Goal: Find specific page/section

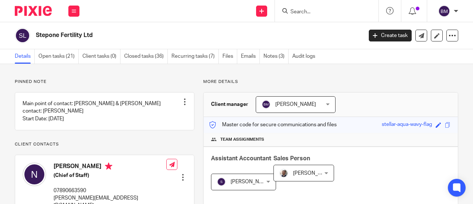
click at [302, 10] on input "Search" at bounding box center [323, 12] width 67 height 7
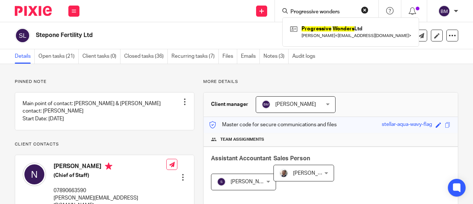
type input "Progressive wonders"
click button "submit" at bounding box center [0, 0] width 0 height 0
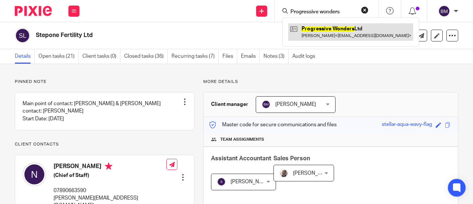
click at [341, 31] on link at bounding box center [350, 31] width 125 height 17
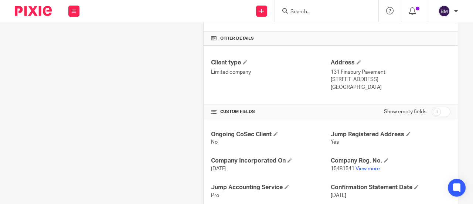
scroll to position [185, 0]
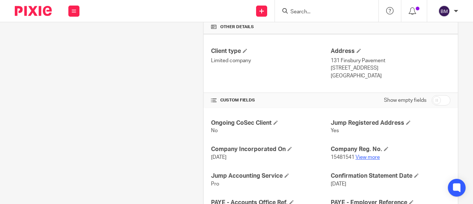
click at [366, 155] on link "View more" at bounding box center [368, 157] width 24 height 5
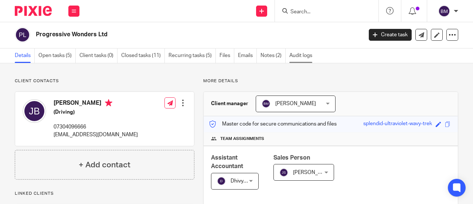
scroll to position [0, 0]
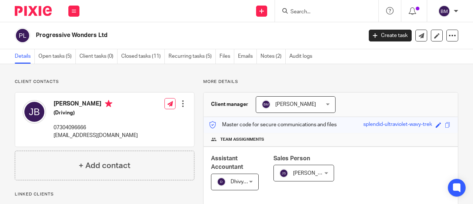
click at [308, 9] on input "Search" at bounding box center [323, 12] width 67 height 7
click at [270, 55] on link "Notes (2)" at bounding box center [273, 56] width 25 height 14
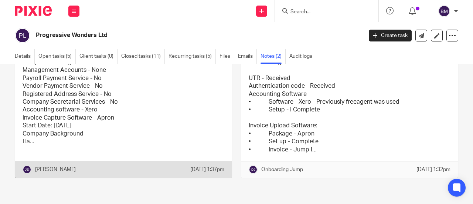
scroll to position [26, 0]
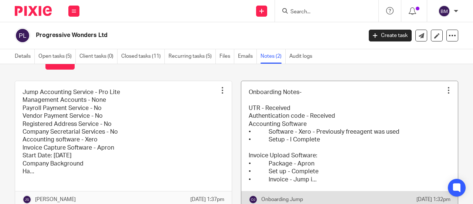
click at [263, 139] on link at bounding box center [349, 144] width 217 height 126
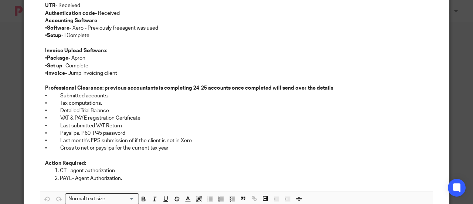
scroll to position [111, 0]
